Goal: Find specific page/section: Find specific page/section

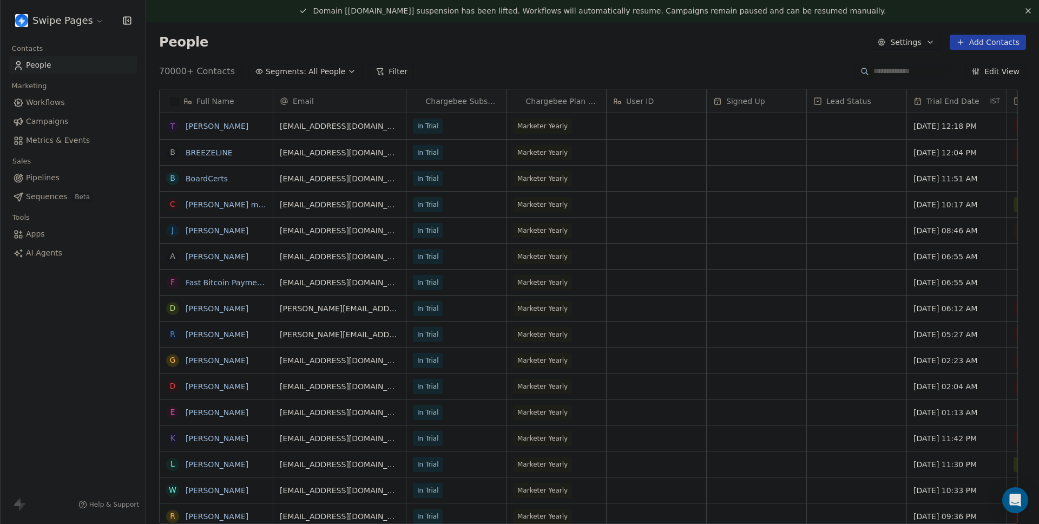
scroll to position [453, 877]
click at [30, 147] on link "Metrics & Events" at bounding box center [73, 140] width 128 height 18
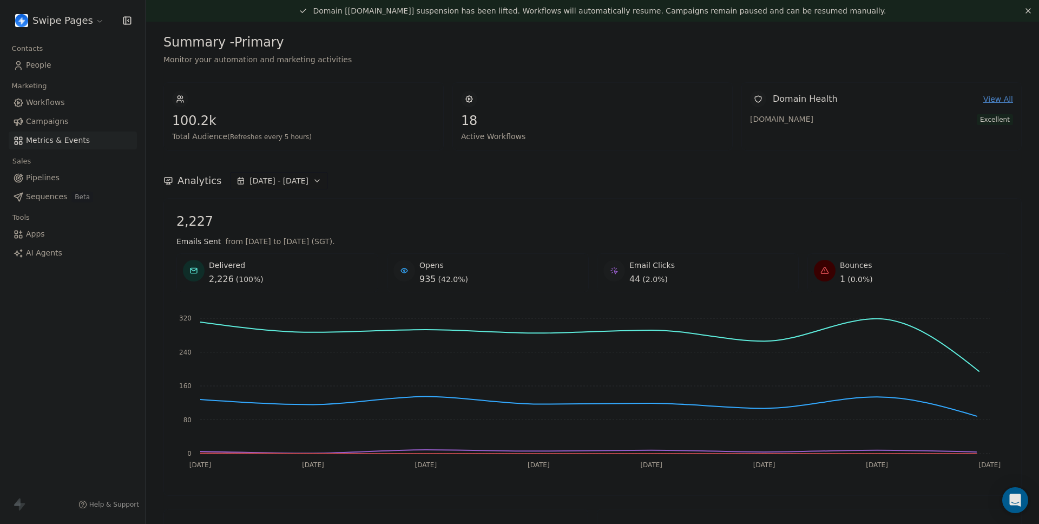
click at [1024, 14] on icon at bounding box center [1028, 10] width 9 height 9
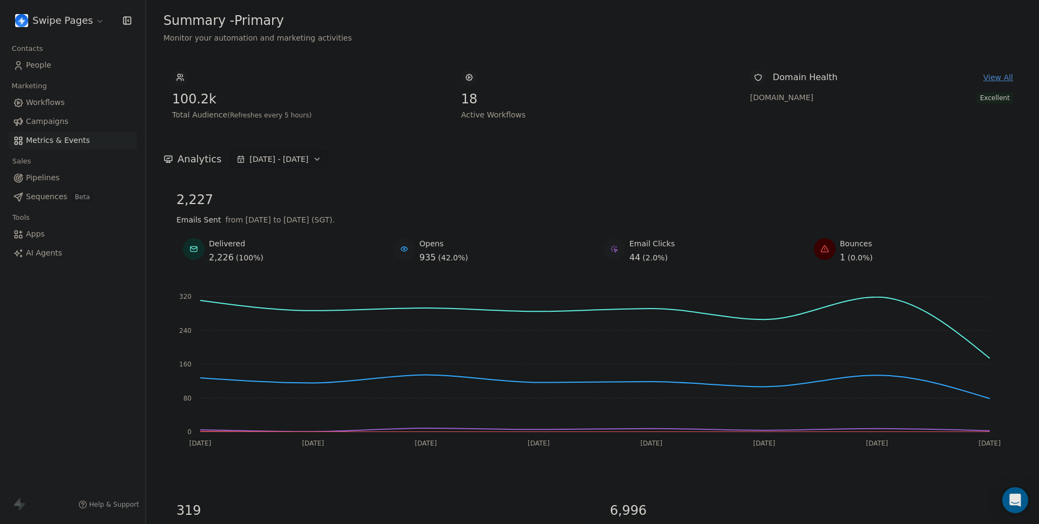
drag, startPoint x: 574, startPoint y: 164, endPoint x: 585, endPoint y: 164, distance: 11.4
click at [576, 163] on div "Analytics [DATE] - [DATE]" at bounding box center [592, 158] width 858 height 17
click at [121, 309] on div "Swipe Pages Contacts People Marketing Workflows Campaigns Metrics & Events Sale…" at bounding box center [73, 262] width 146 height 524
click at [470, 152] on div "Analytics [DATE] - [DATE]" at bounding box center [592, 158] width 858 height 17
click at [43, 106] on span "Workflows" at bounding box center [45, 102] width 39 height 11
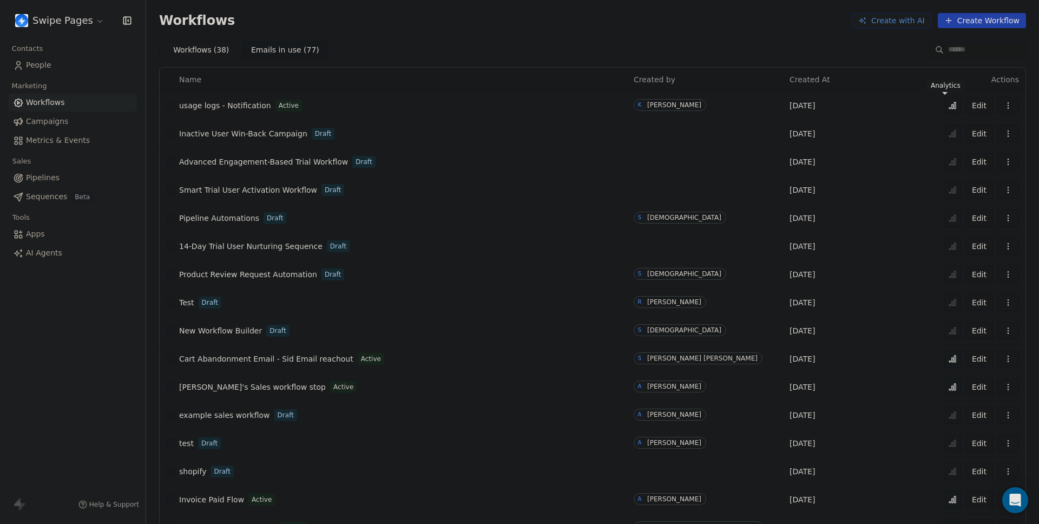
click at [950, 103] on button at bounding box center [952, 105] width 17 height 17
